Goal: Task Accomplishment & Management: Manage account settings

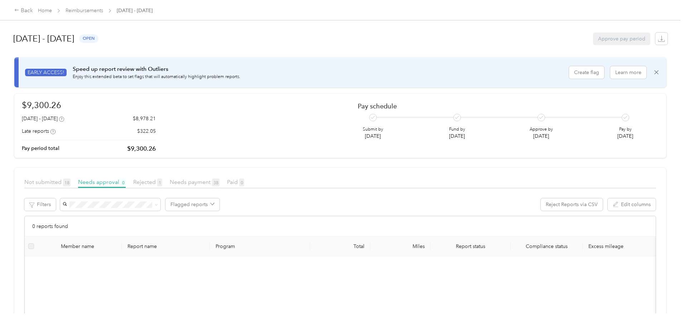
scroll to position [14, 0]
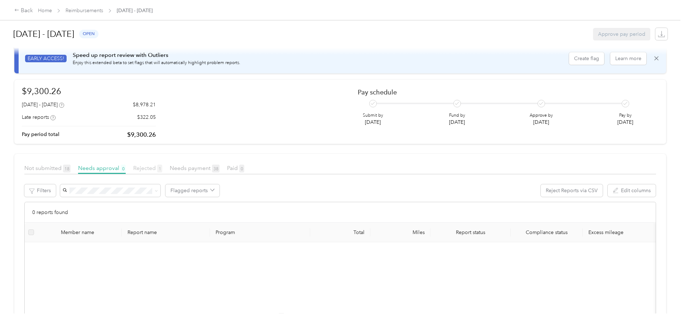
click at [162, 166] on span "Rejected 1" at bounding box center [147, 168] width 29 height 7
click at [126, 167] on span "Needs approval 0" at bounding box center [102, 168] width 48 height 7
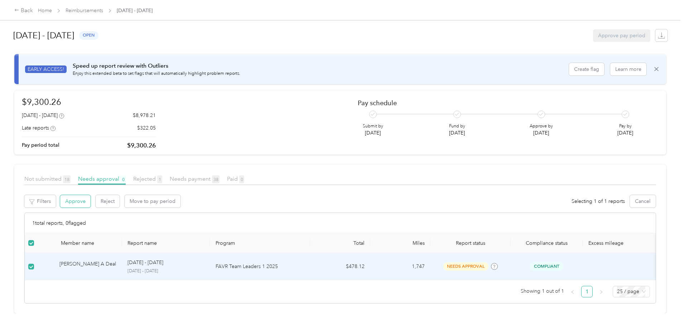
click at [91, 195] on button "Approve" at bounding box center [75, 201] width 30 height 13
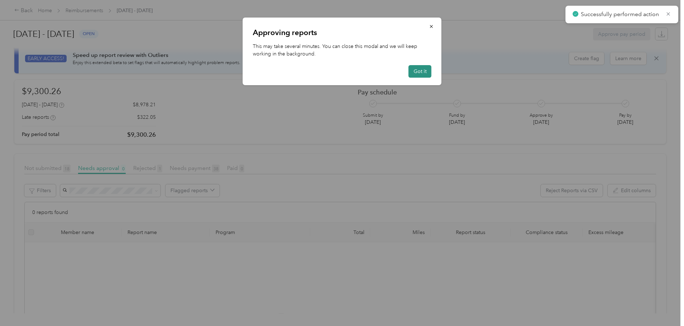
click at [418, 71] on button "Got it" at bounding box center [419, 71] width 23 height 13
